Goal: Task Accomplishment & Management: Manage account settings

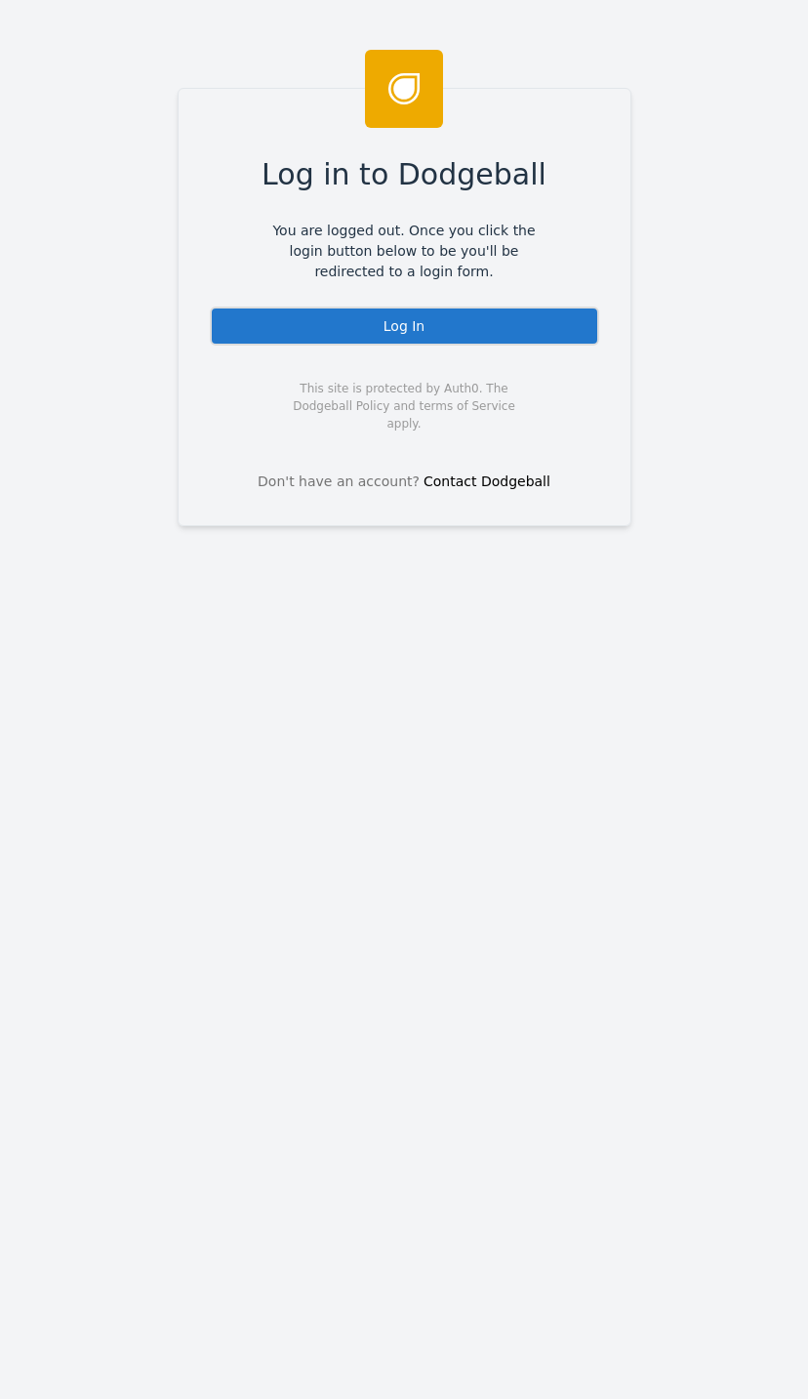
click at [558, 316] on div "Log In" at bounding box center [404, 325] width 389 height 39
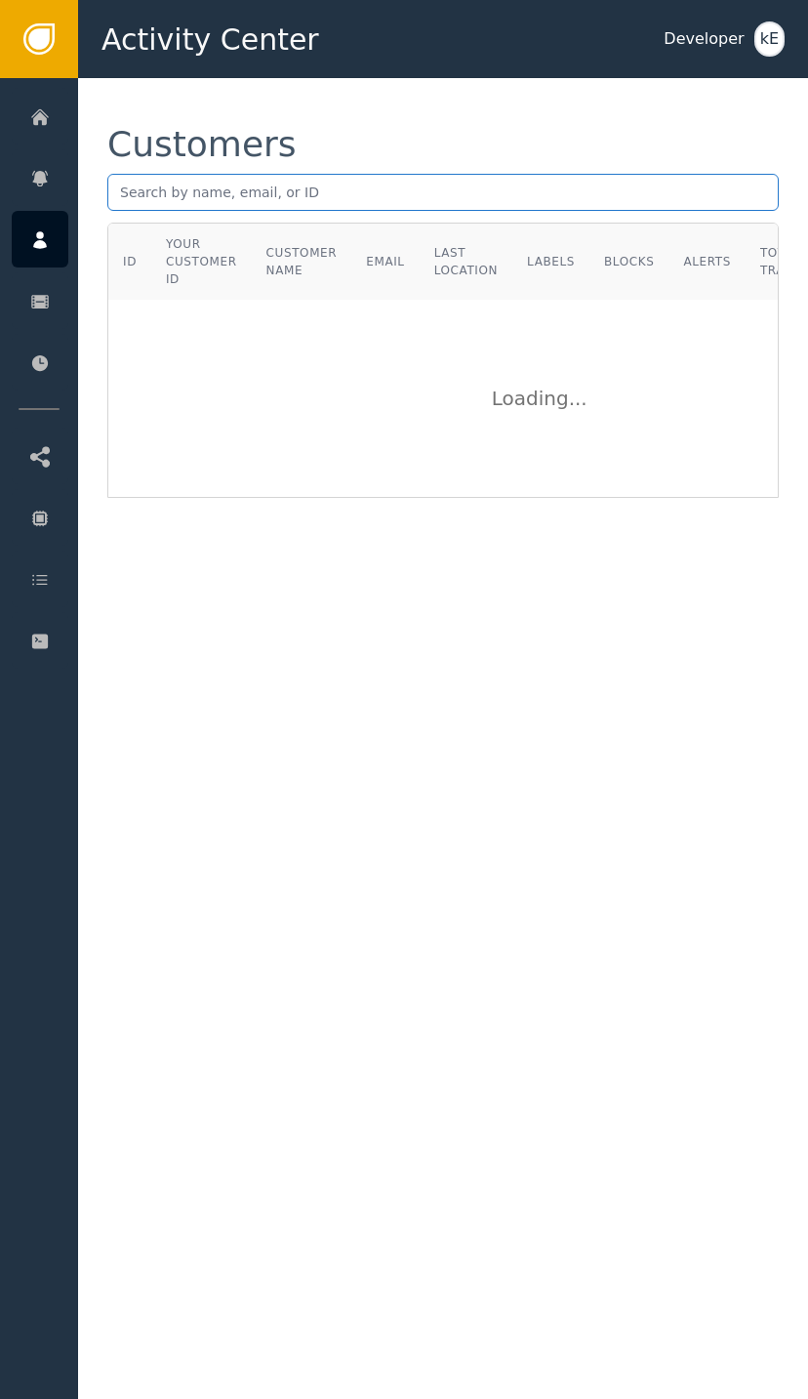
click at [212, 188] on input "text" at bounding box center [442, 192] width 671 height 37
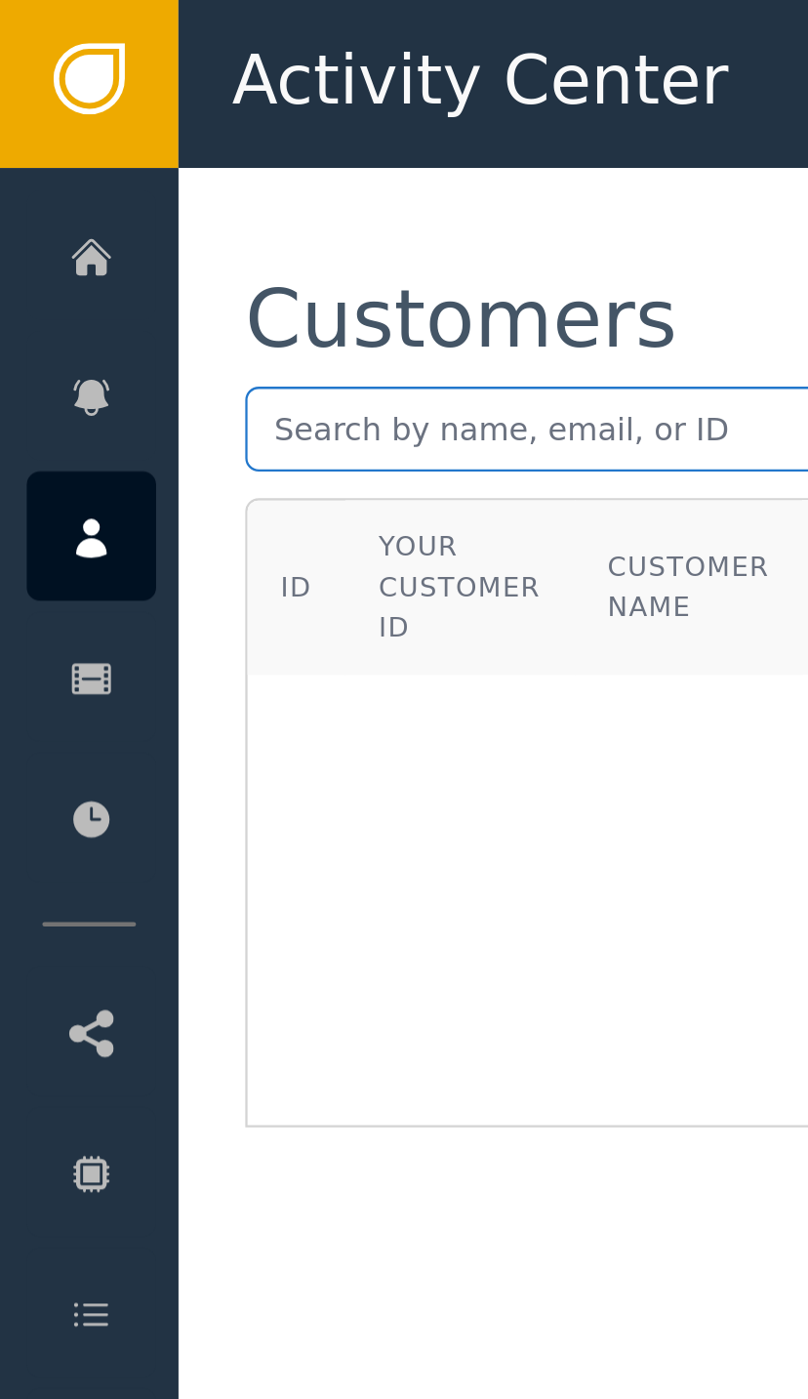
paste input "[EMAIL_ADDRESS][DOMAIN_NAME]"
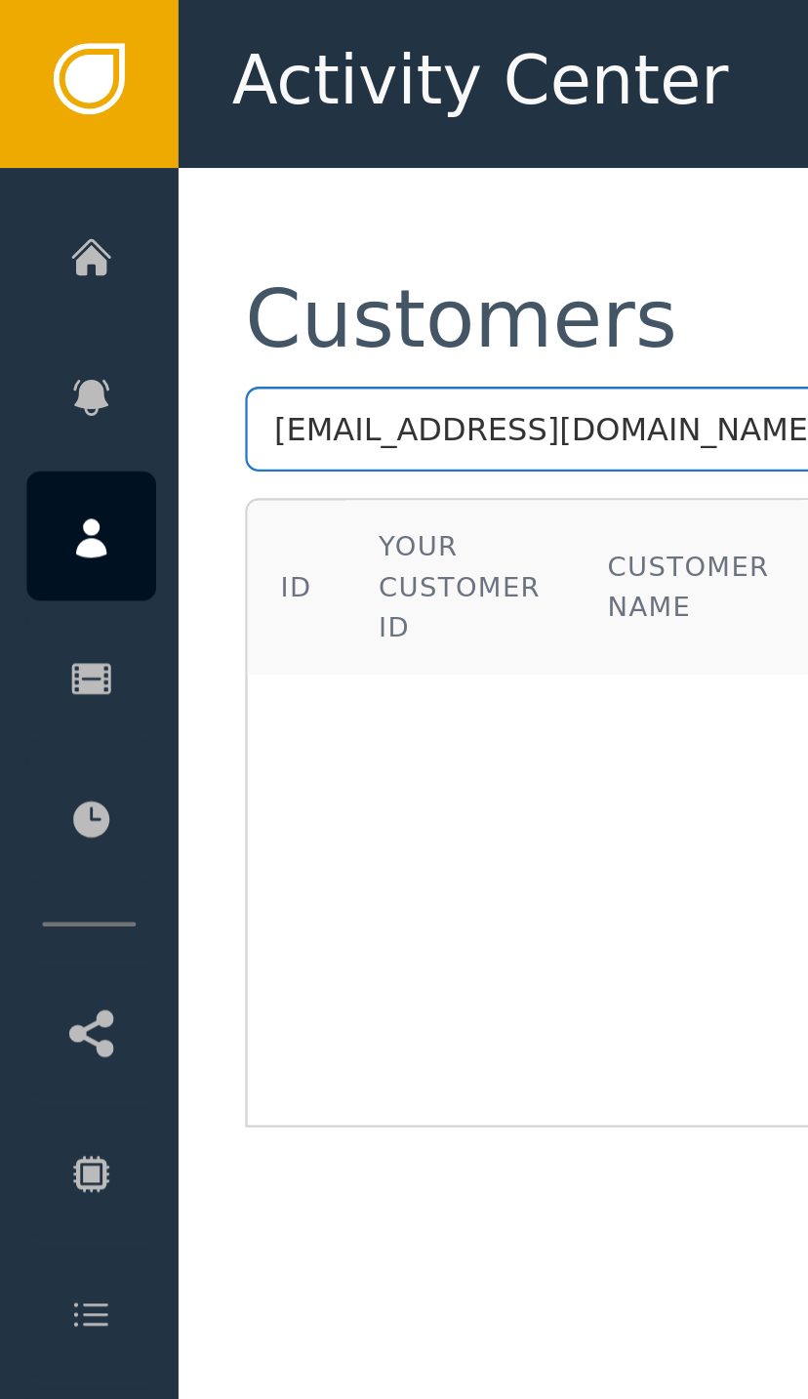
type input "[EMAIL_ADDRESS][DOMAIN_NAME]"
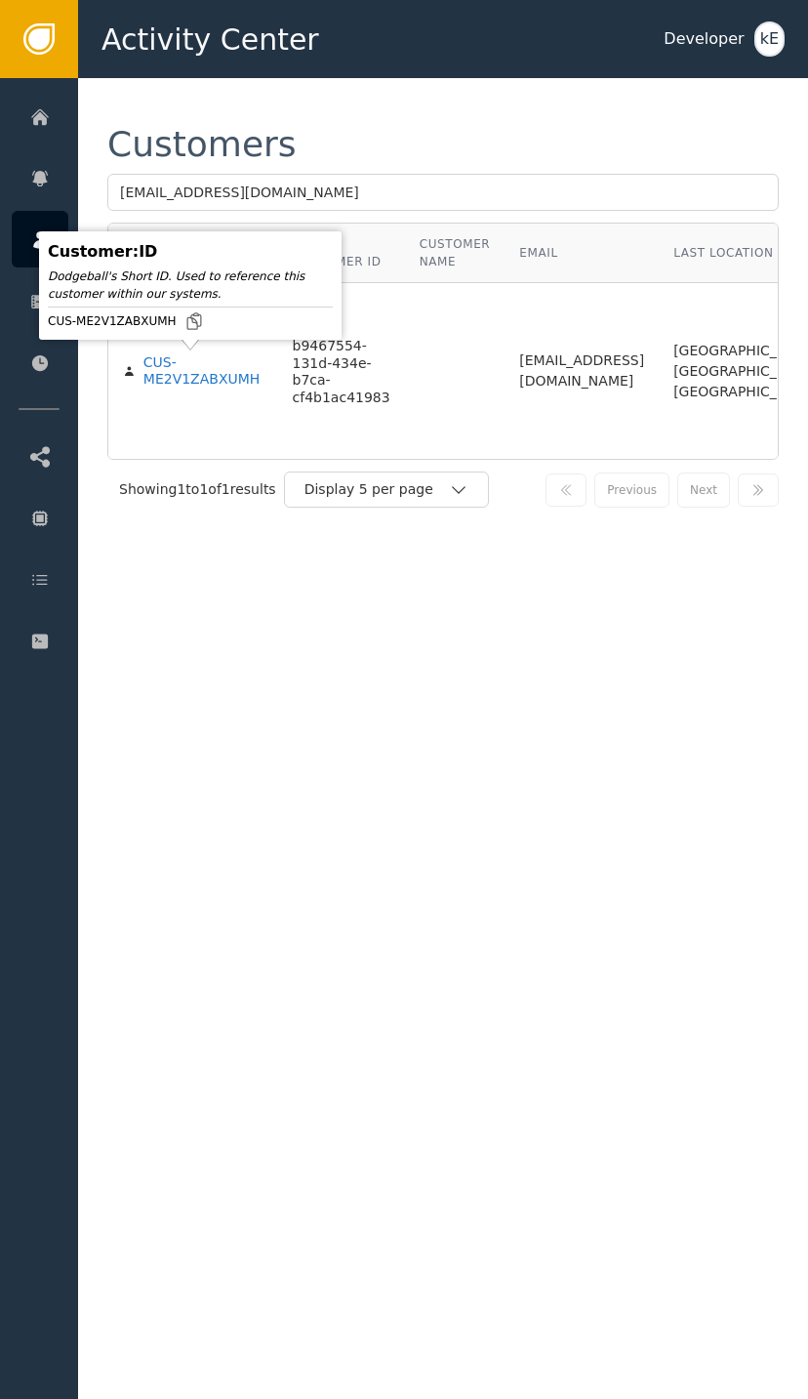
click at [214, 370] on div "CUS-ME2V1ZABXUMH" at bounding box center [203, 371] width 120 height 34
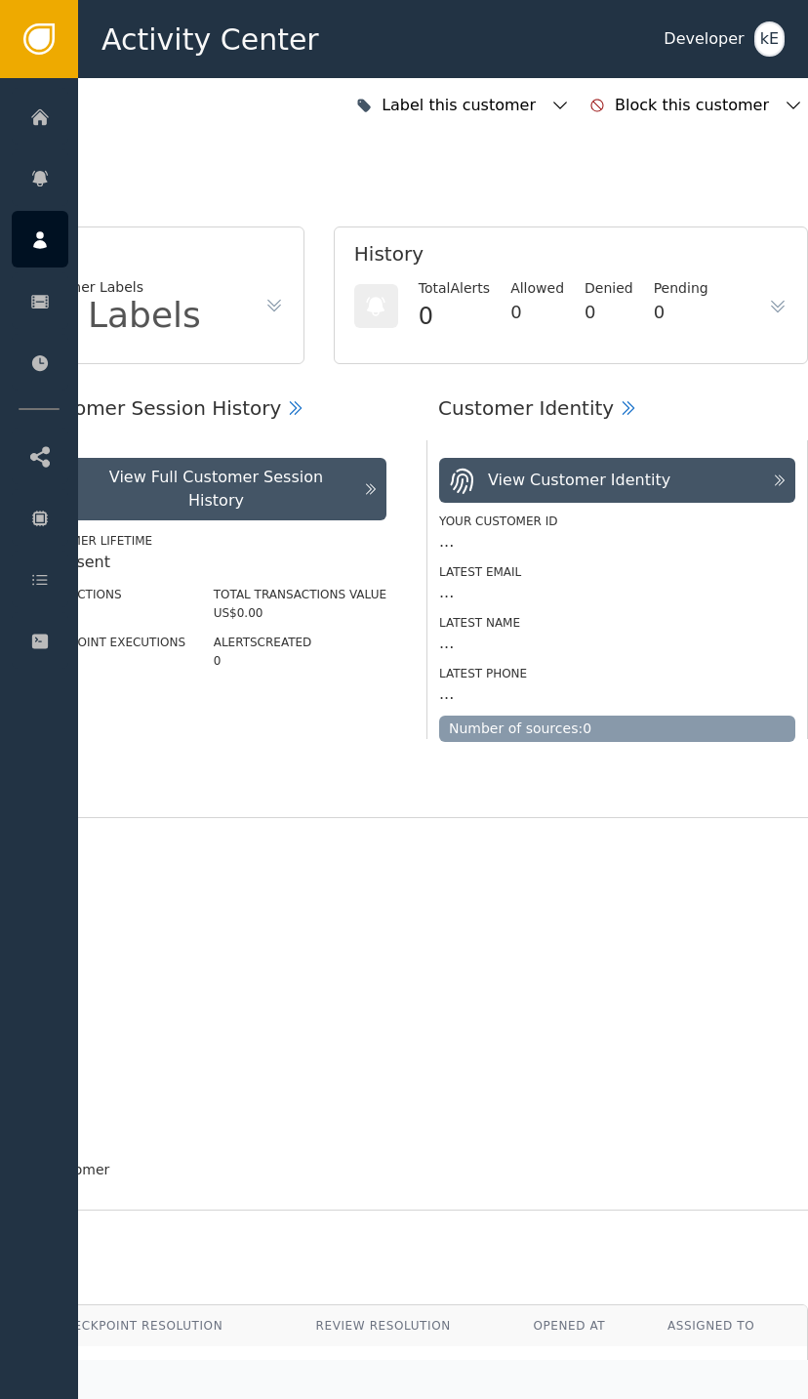
scroll to position [0, 523]
click at [575, 90] on div "Label this customer" at bounding box center [463, 105] width 224 height 43
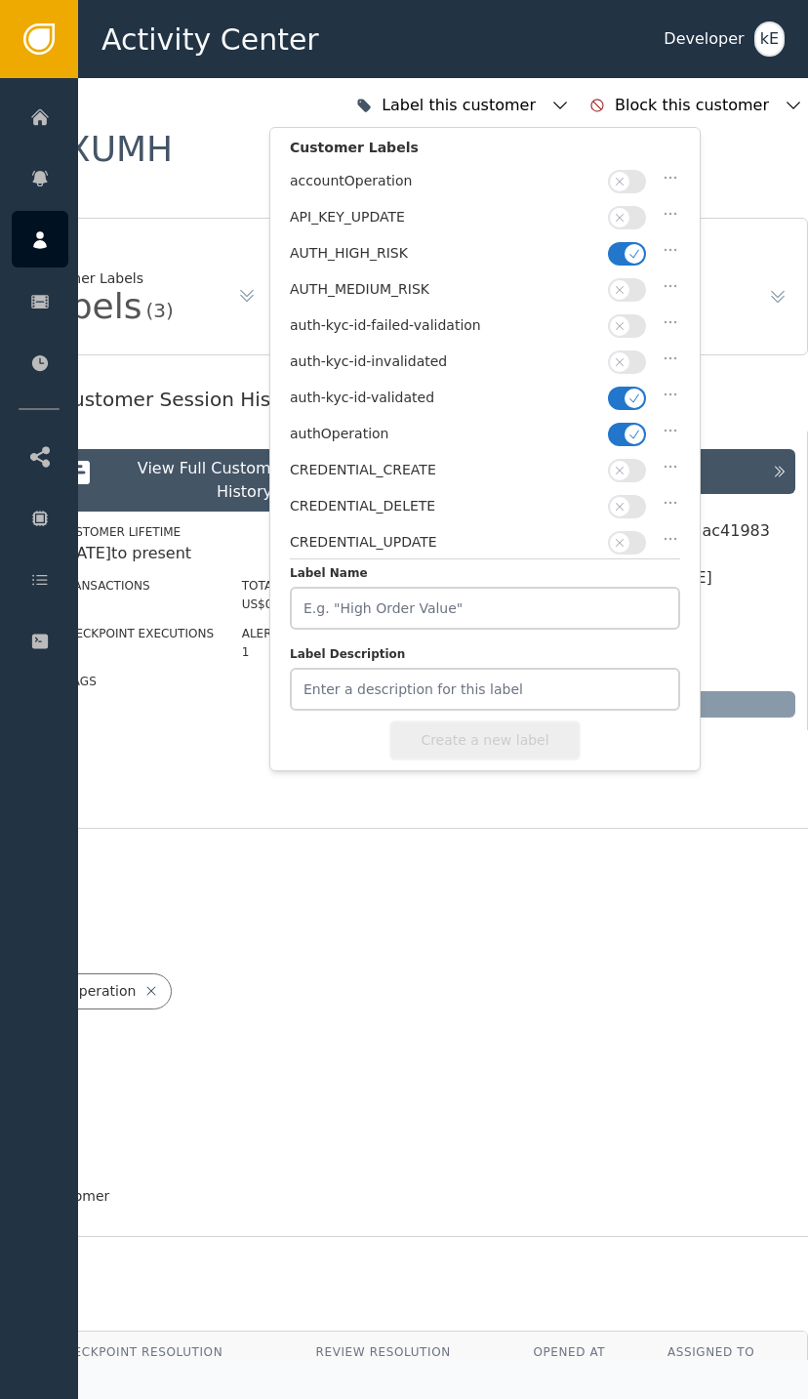
click at [634, 249] on icon "button" at bounding box center [635, 254] width 14 height 14
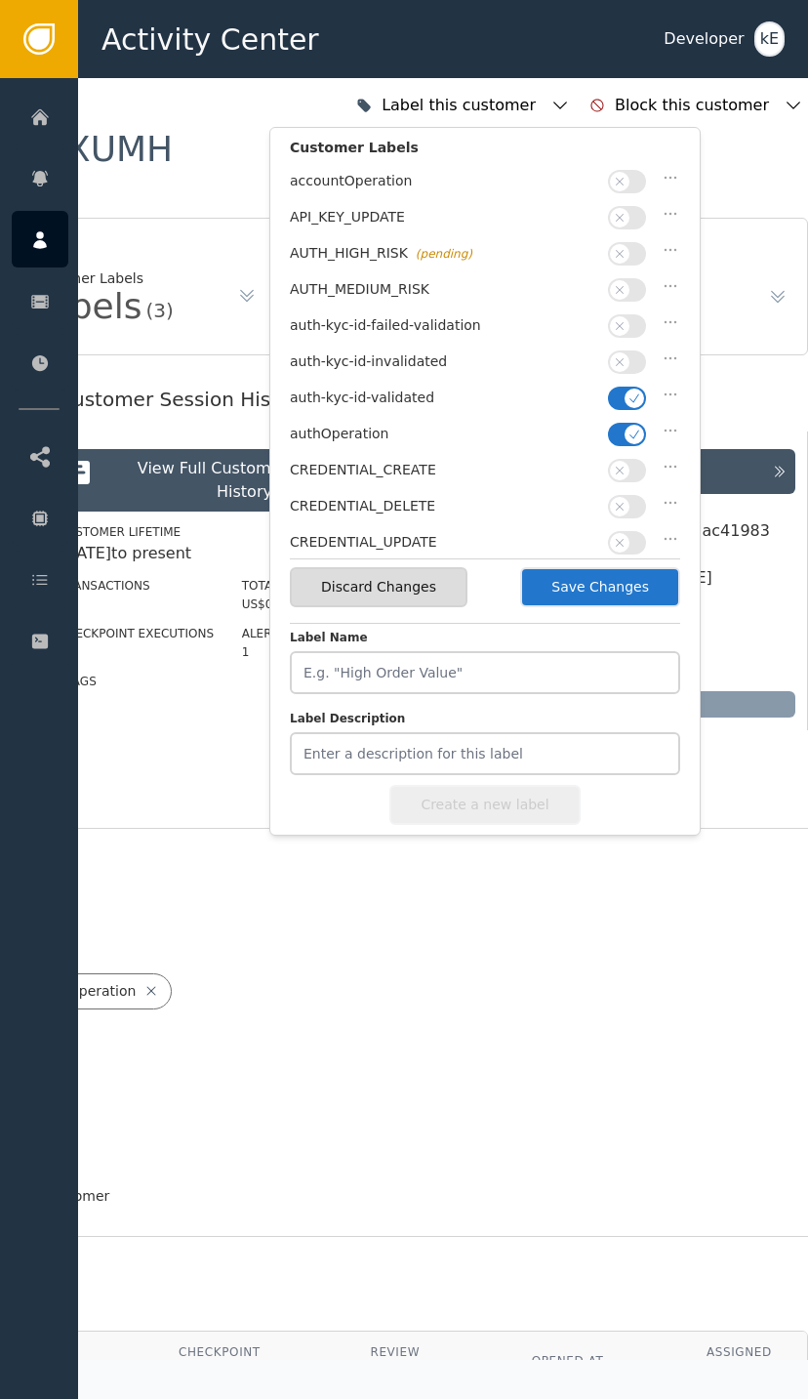
click at [635, 585] on button "Save Changes" at bounding box center [600, 587] width 160 height 40
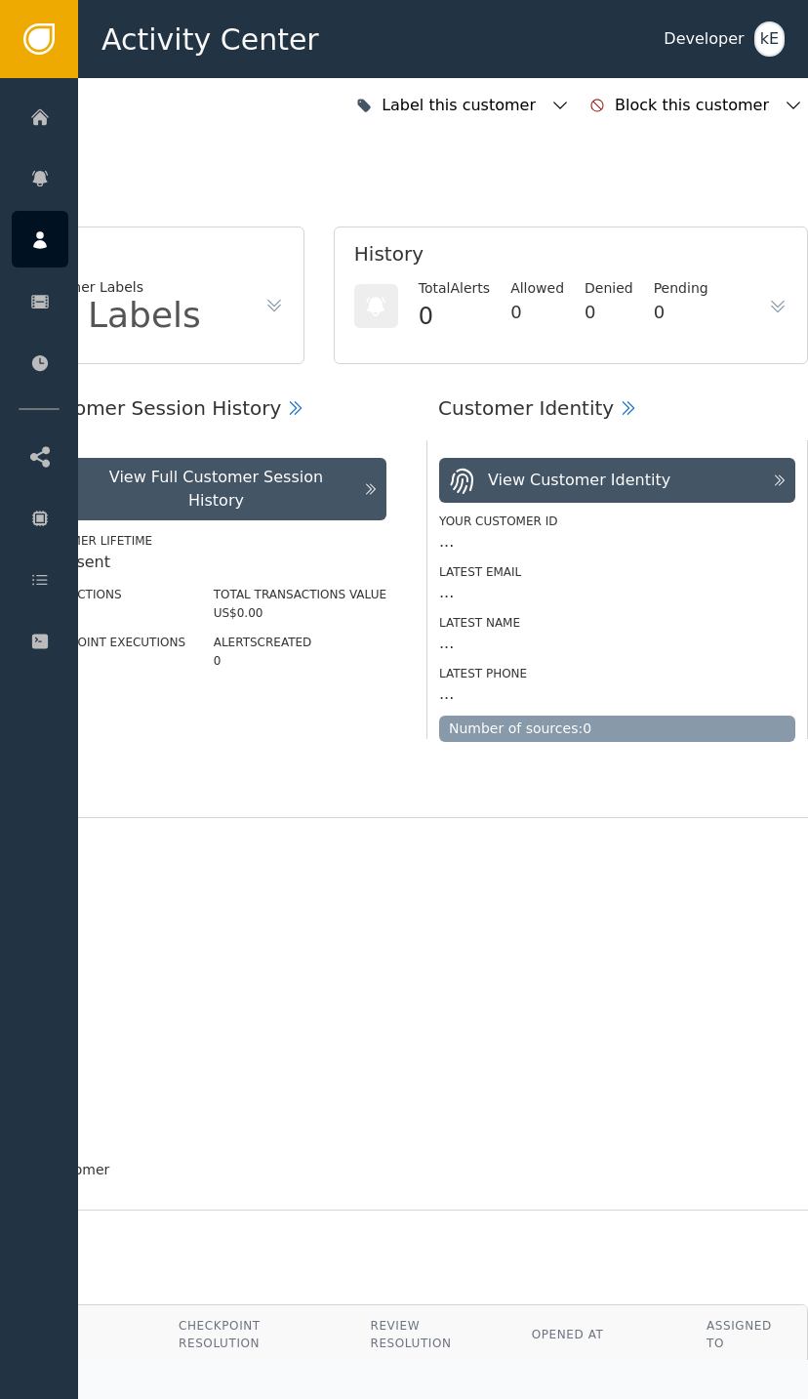
click at [34, 628] on div at bounding box center [40, 640] width 57 height 57
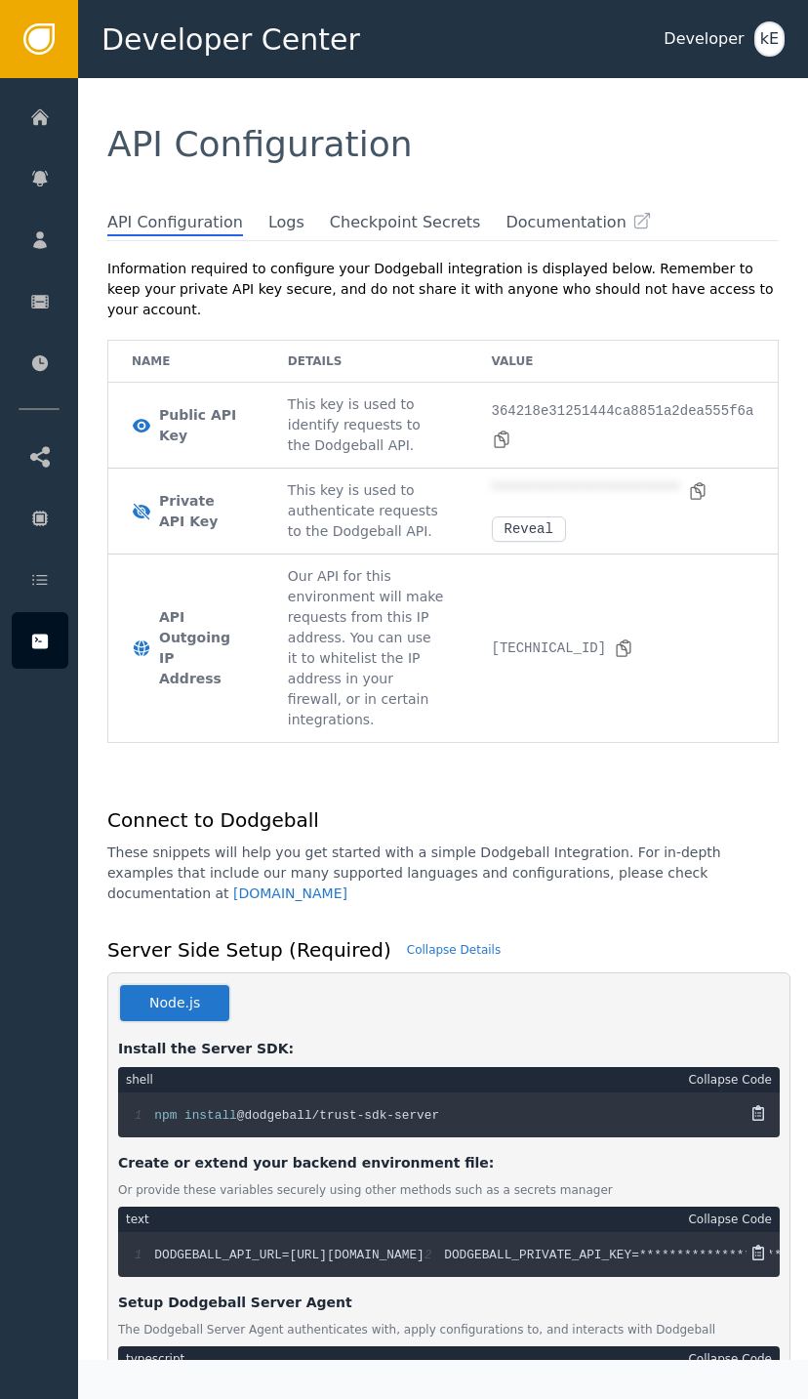
click at [53, 576] on div at bounding box center [40, 578] width 57 height 57
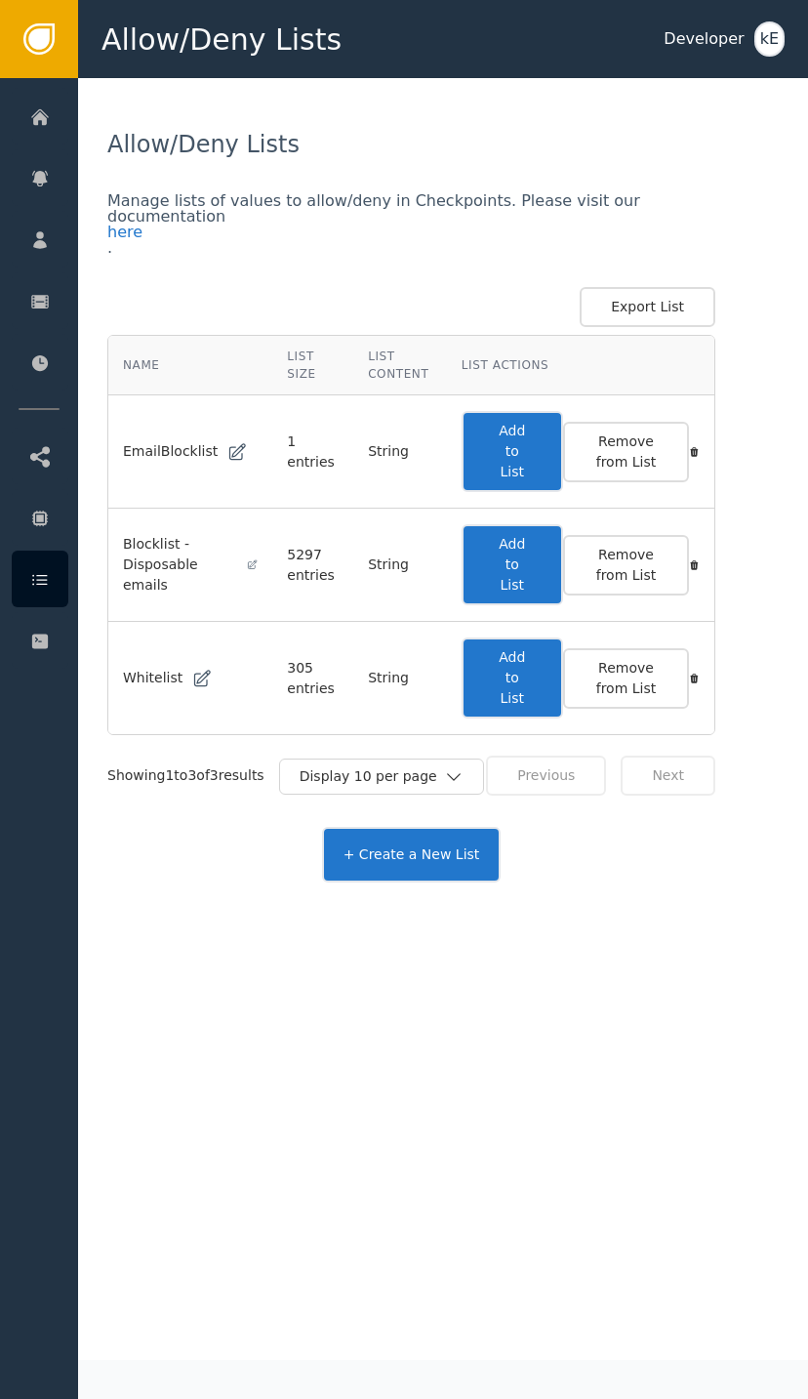
click at [515, 669] on button "Add to List" at bounding box center [513, 677] width 102 height 81
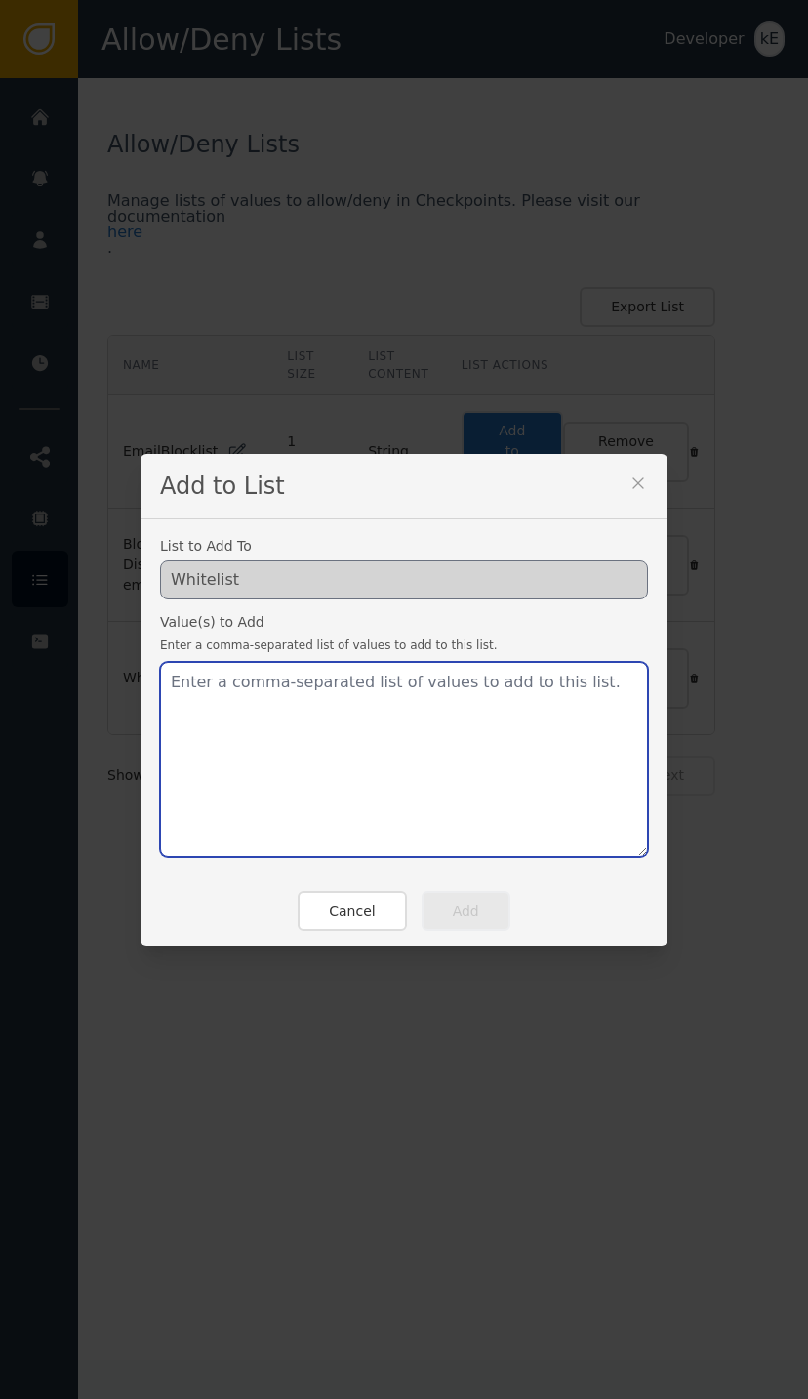
click at [240, 701] on textarea at bounding box center [404, 759] width 488 height 195
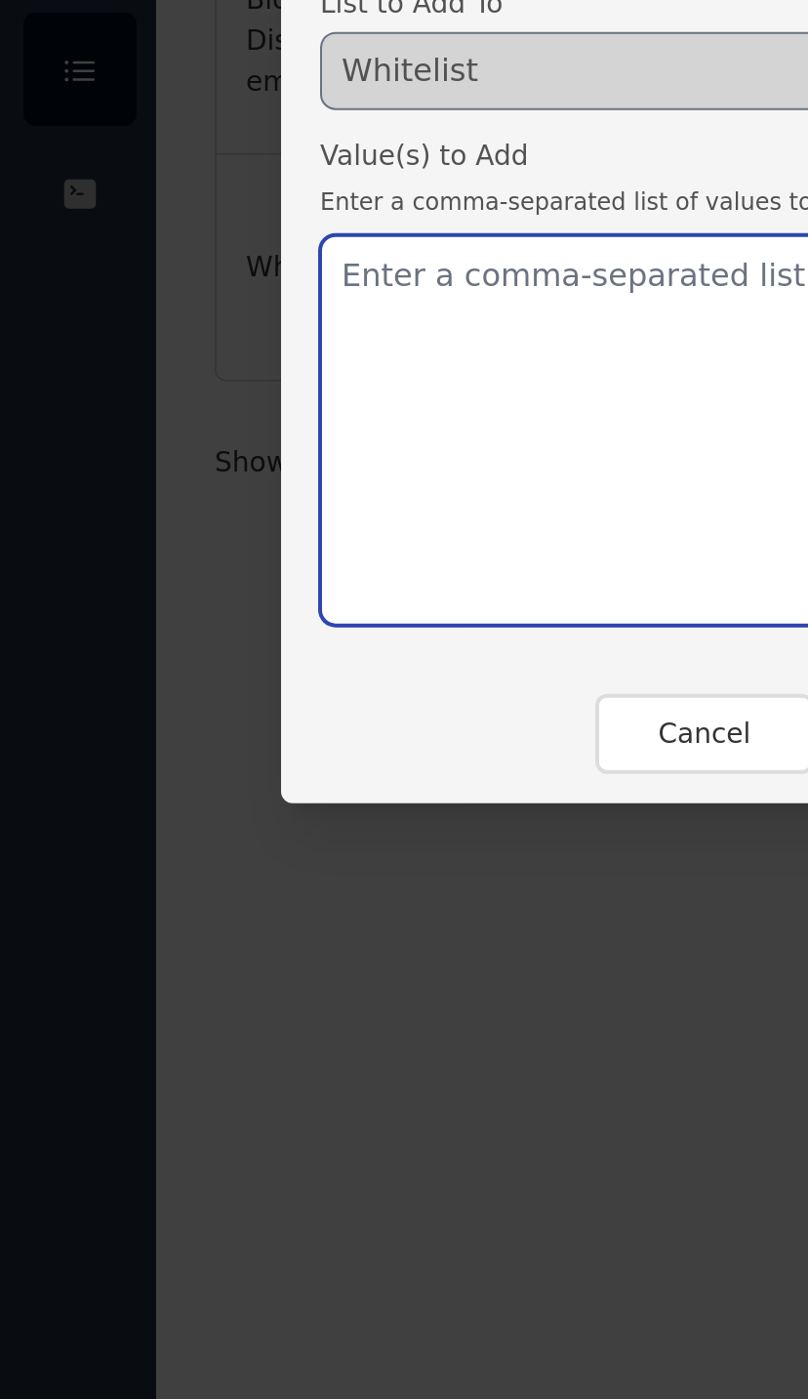
paste textarea "[EMAIL_ADDRESS][DOMAIN_NAME]"
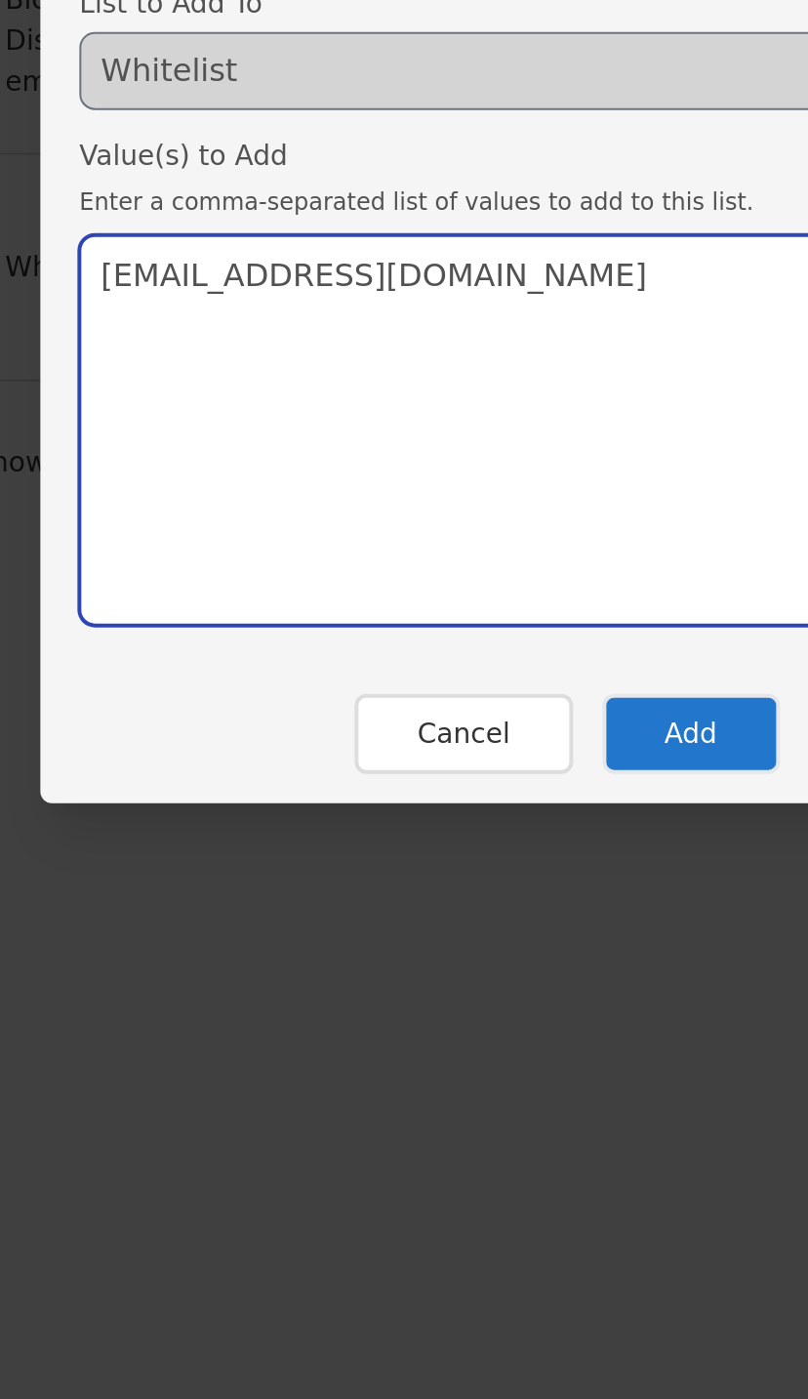
type textarea "[EMAIL_ADDRESS][DOMAIN_NAME]"
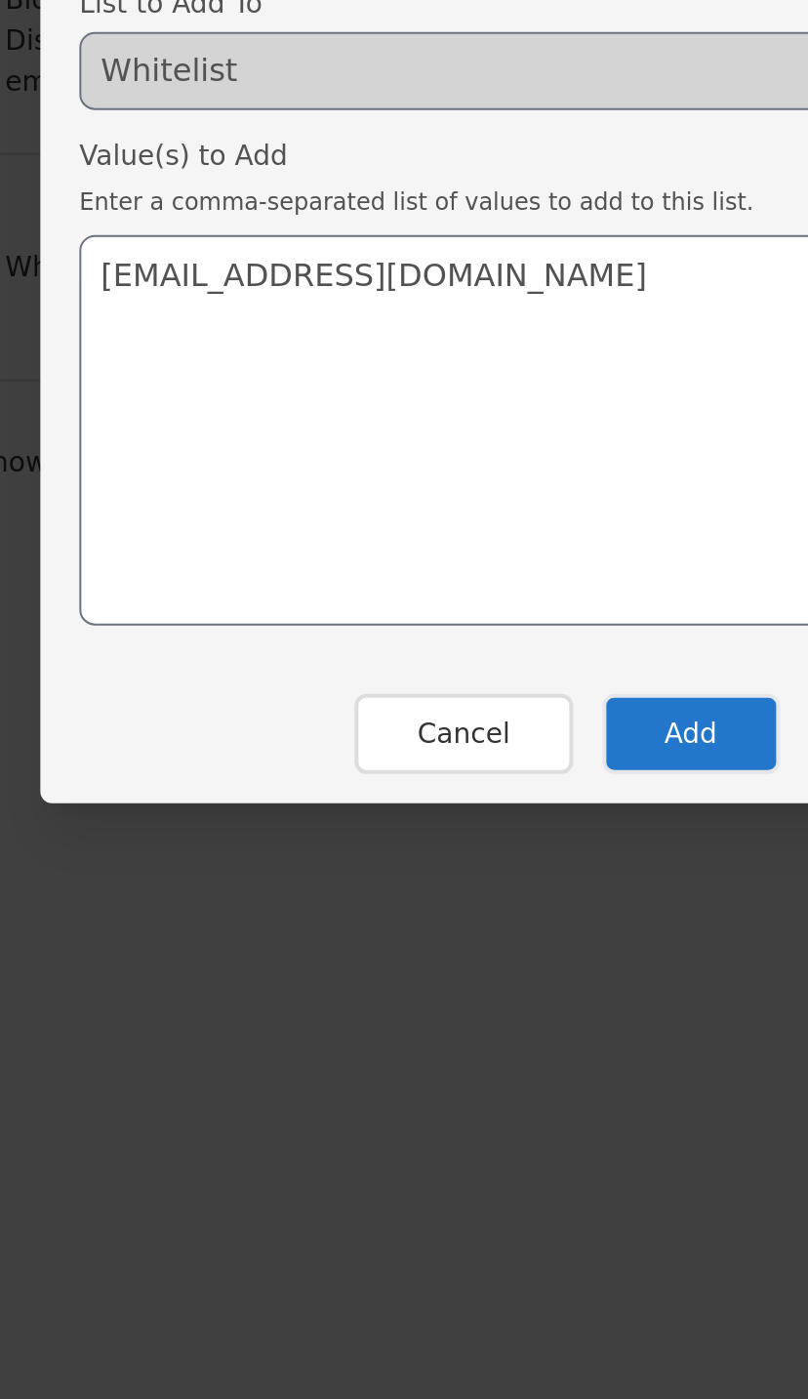
click at [422, 891] on button "Add" at bounding box center [466, 911] width 89 height 40
